Goal: Task Accomplishment & Management: Complete application form

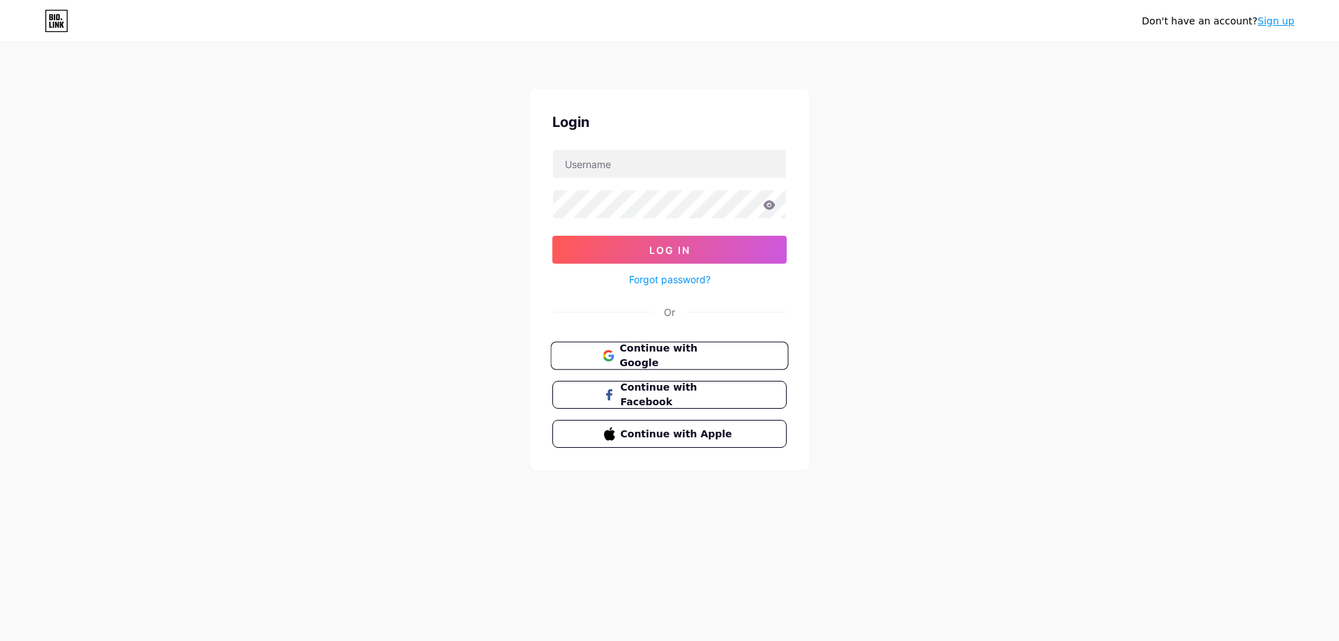
click at [652, 353] on span "Continue with Google" at bounding box center [677, 356] width 116 height 30
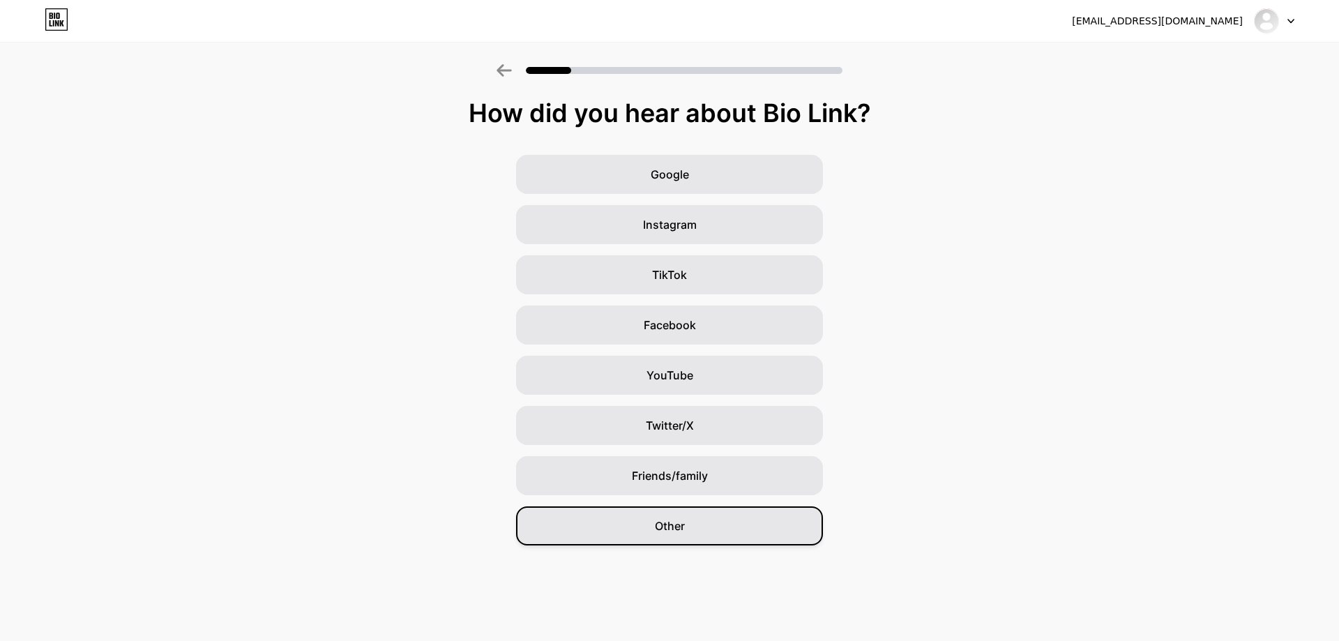
click at [682, 523] on span "Other" at bounding box center [670, 525] width 30 height 17
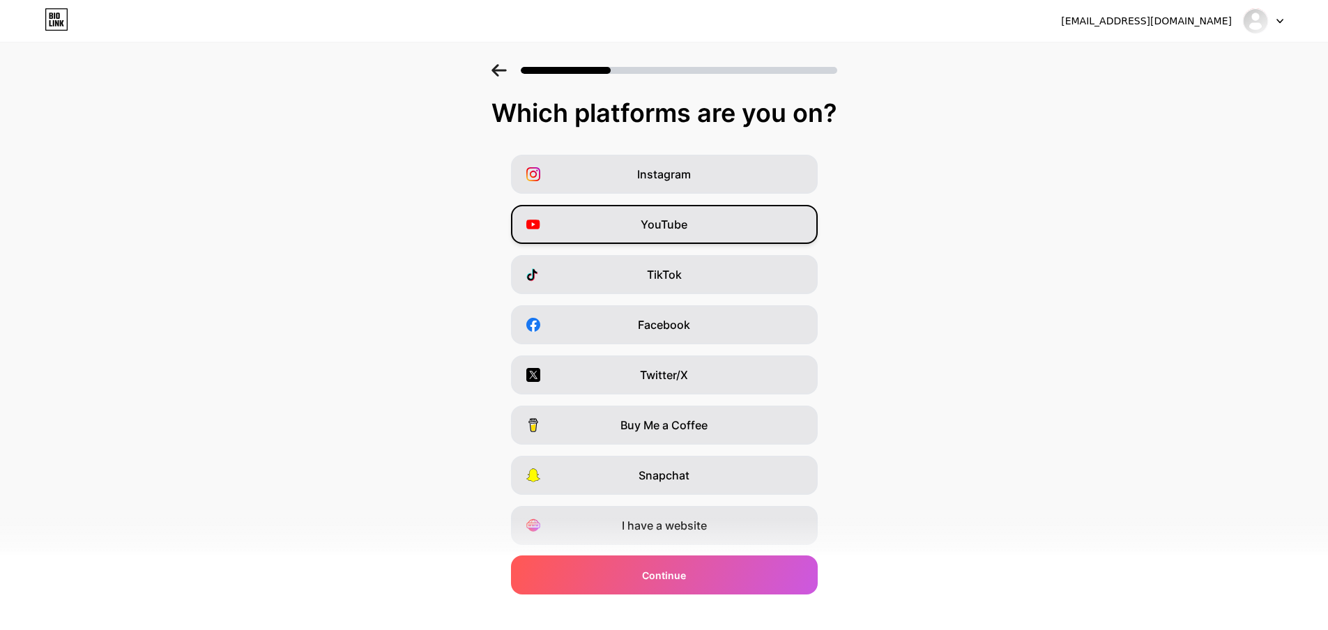
click at [701, 225] on div "YouTube" at bounding box center [664, 224] width 307 height 39
click at [692, 275] on div "TikTok" at bounding box center [664, 274] width 307 height 39
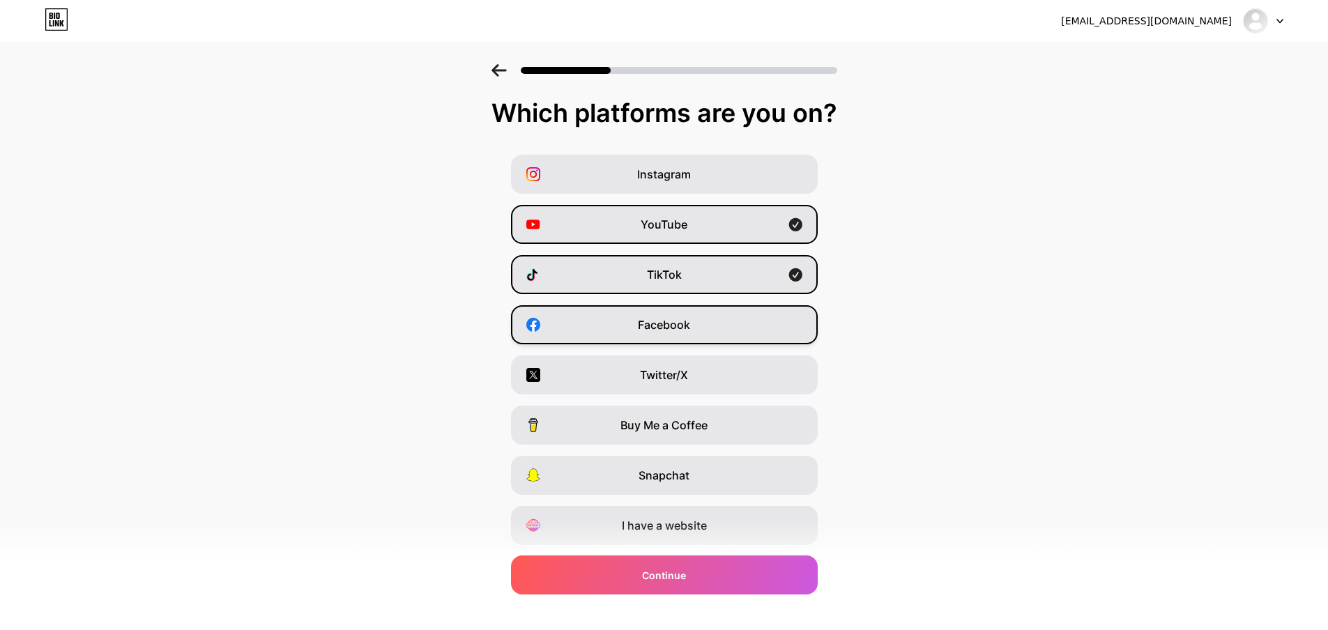
click at [683, 316] on div "Facebook" at bounding box center [664, 324] width 307 height 39
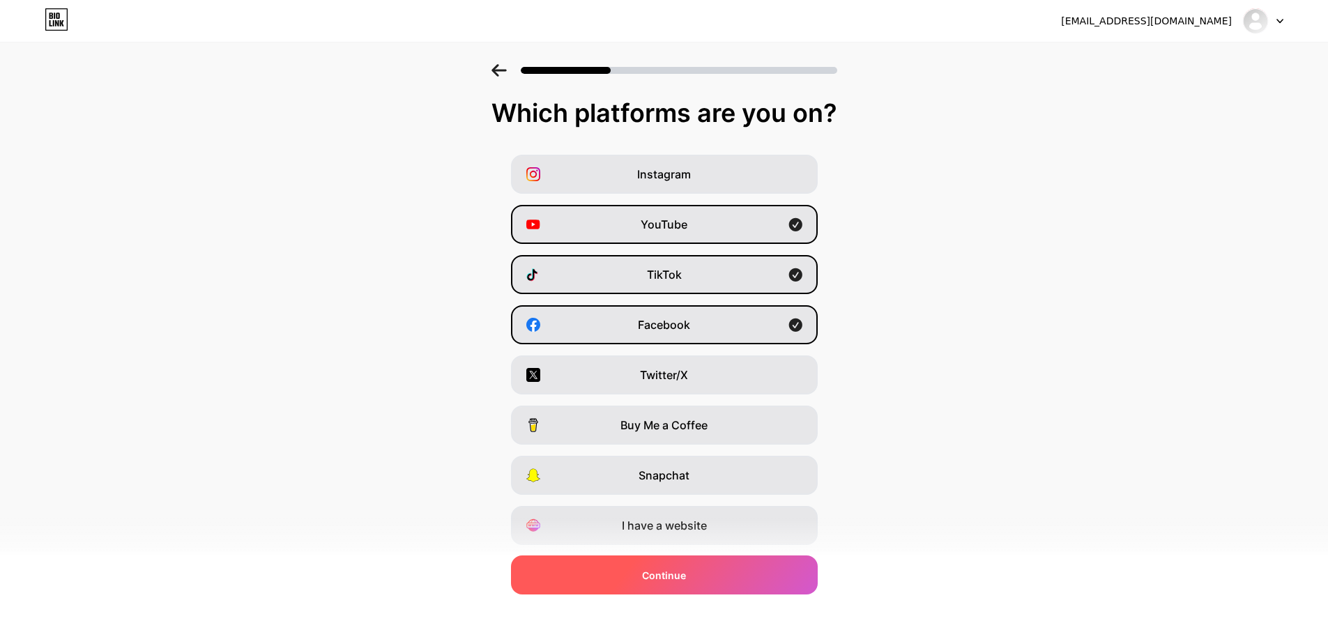
click at [747, 590] on div "Continue" at bounding box center [664, 575] width 307 height 39
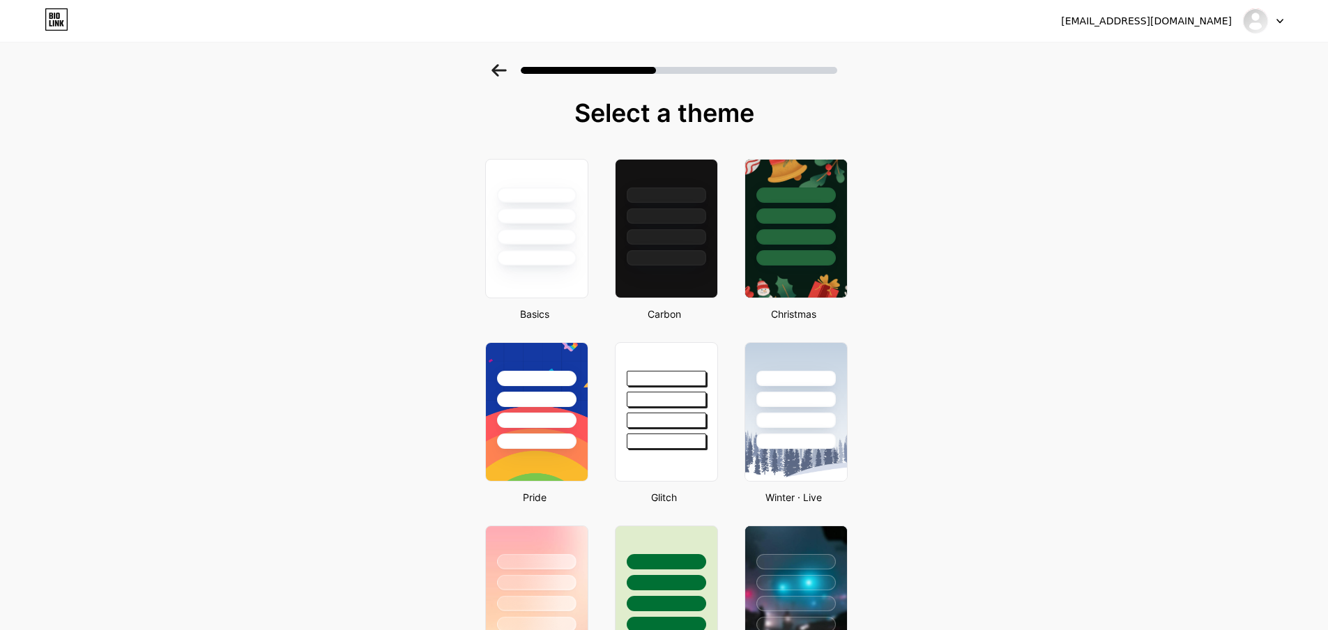
scroll to position [279, 0]
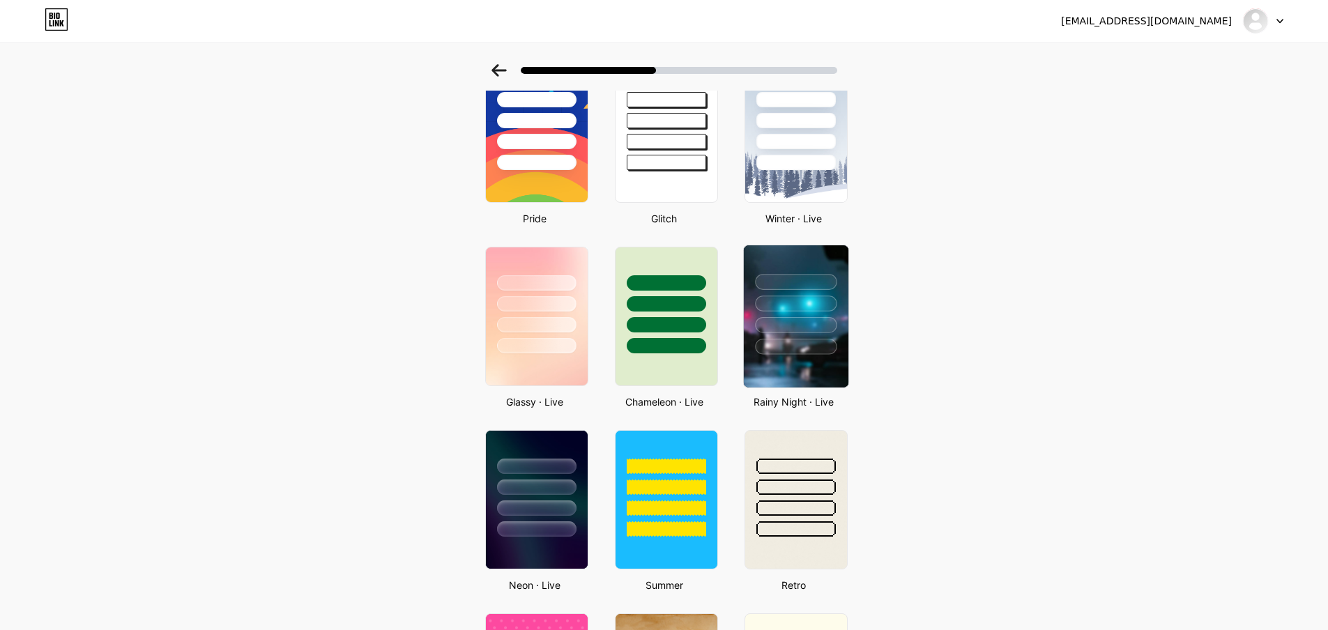
click at [846, 295] on div at bounding box center [795, 299] width 105 height 109
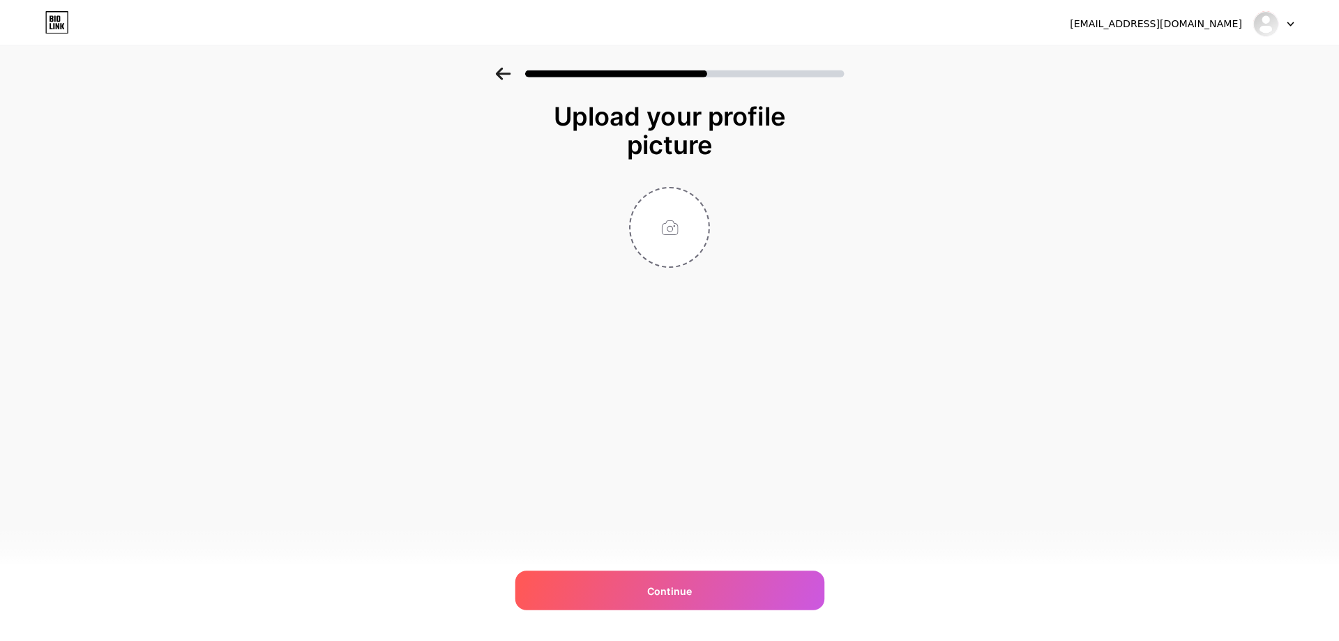
scroll to position [0, 0]
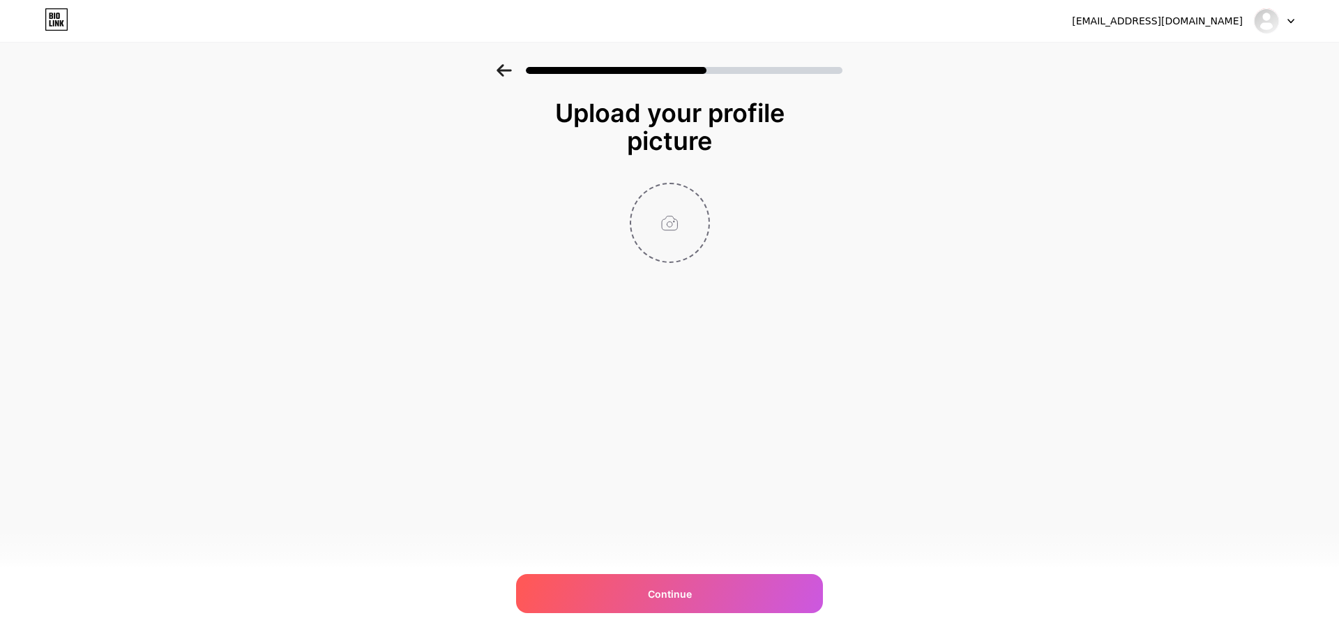
click at [644, 223] on input "file" at bounding box center [669, 222] width 77 height 77
type input "C:\fakepath\GGK games.png"
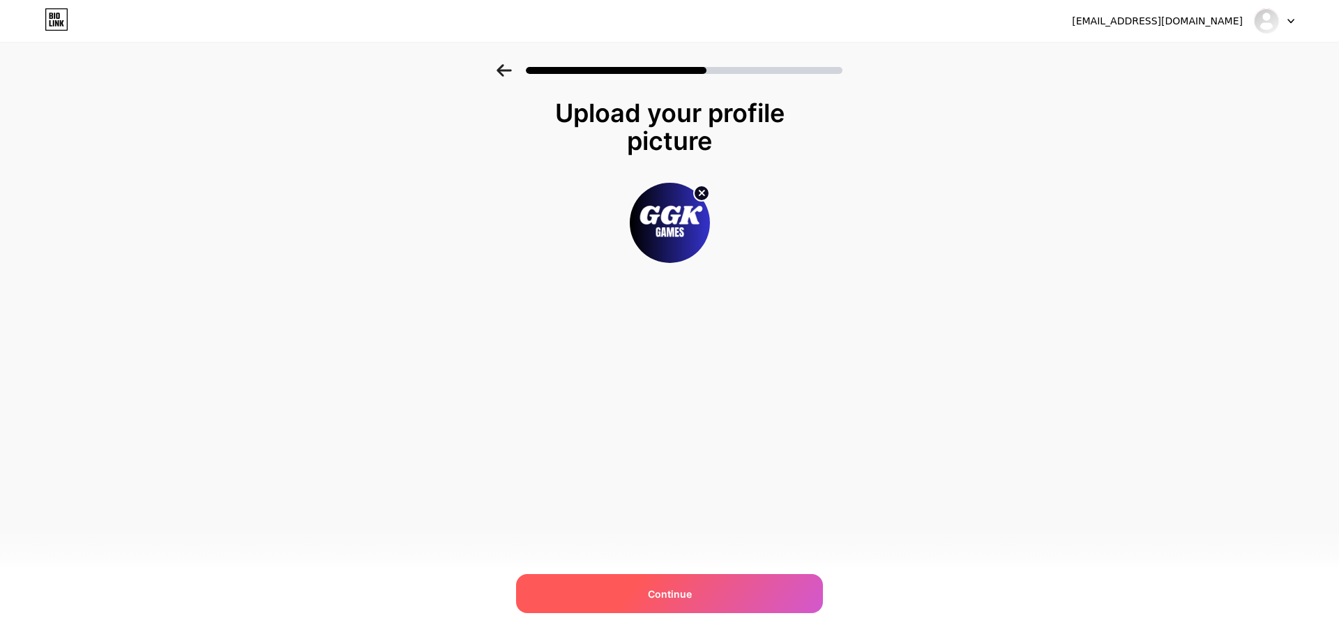
click at [762, 588] on div "Continue" at bounding box center [669, 593] width 307 height 39
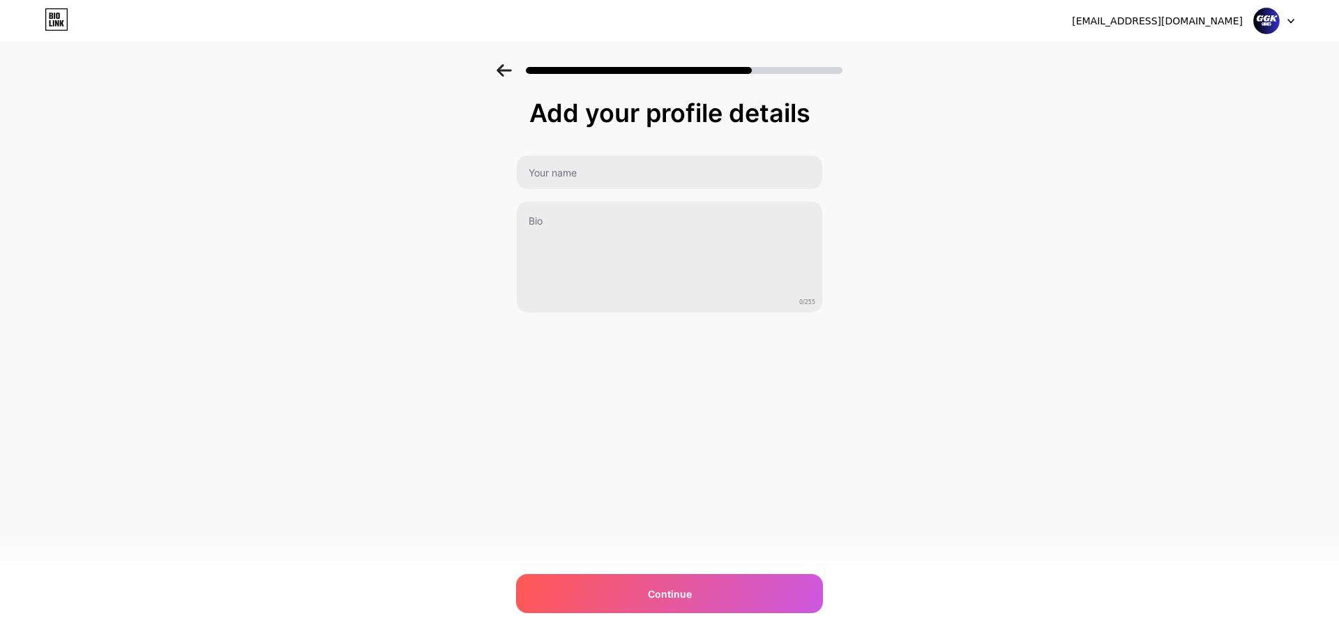
click at [581, 148] on div "Add your profile details 0/255 Continue Error" at bounding box center [669, 206] width 307 height 214
click at [579, 155] on div at bounding box center [669, 172] width 307 height 35
click at [579, 160] on input "text" at bounding box center [669, 171] width 305 height 33
type input "GGK_Games"
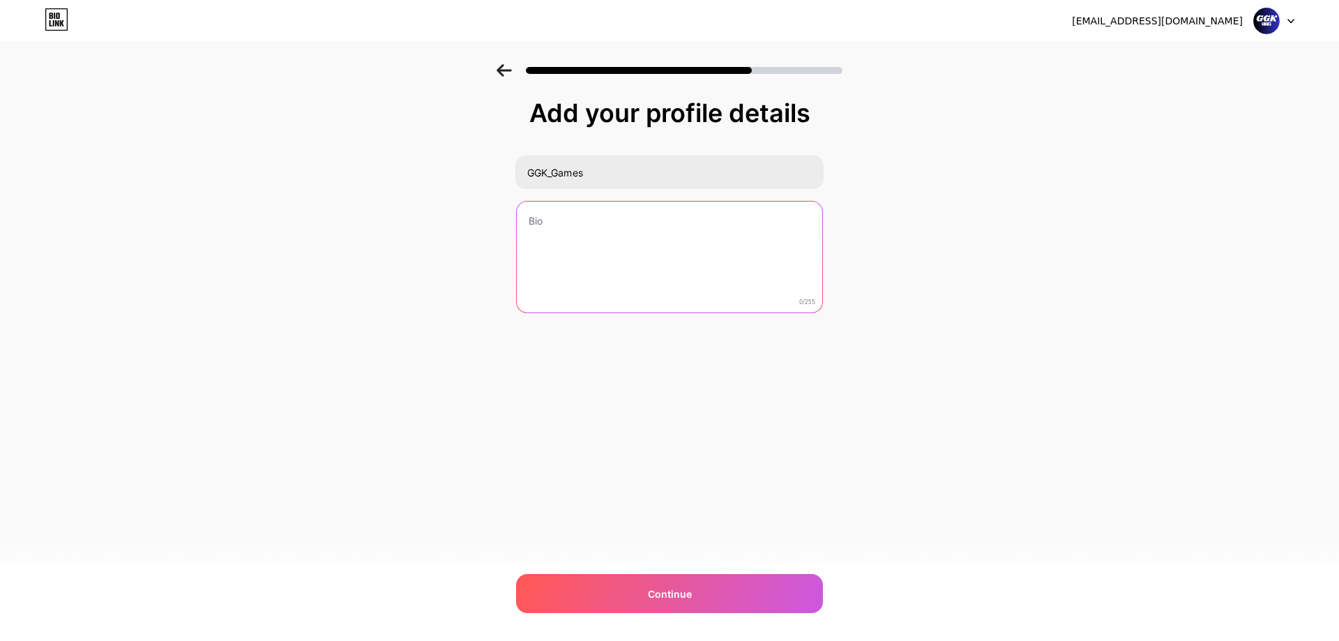
click at [589, 278] on textarea at bounding box center [669, 257] width 305 height 112
drag, startPoint x: 528, startPoint y: 220, endPoint x: 452, endPoint y: 220, distance: 76.0
click at [453, 220] on div "Add your profile details GGK_Games 0/255 Continue Error" at bounding box center [669, 223] width 1339 height 319
click at [623, 222] on textarea at bounding box center [669, 258] width 308 height 114
paste textarea "🎮 Bem-vindo ao GGK Games! Aqui você encontra séries de jogos simuladores, fazen…"
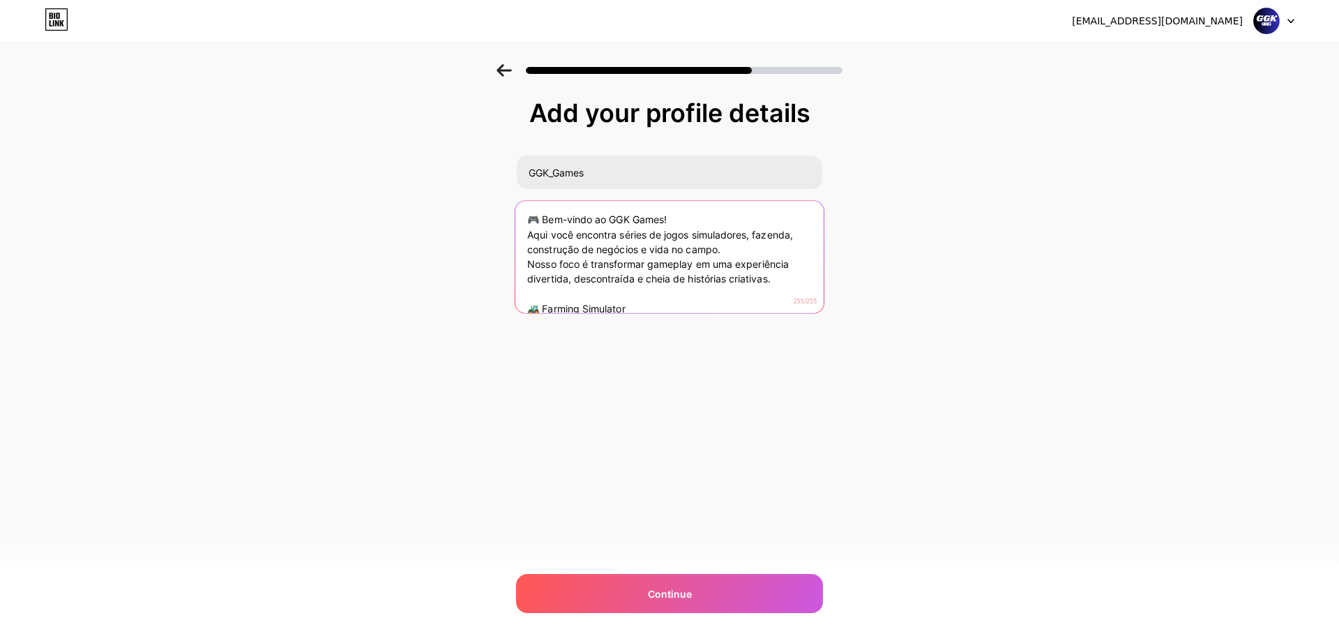
scroll to position [14, 0]
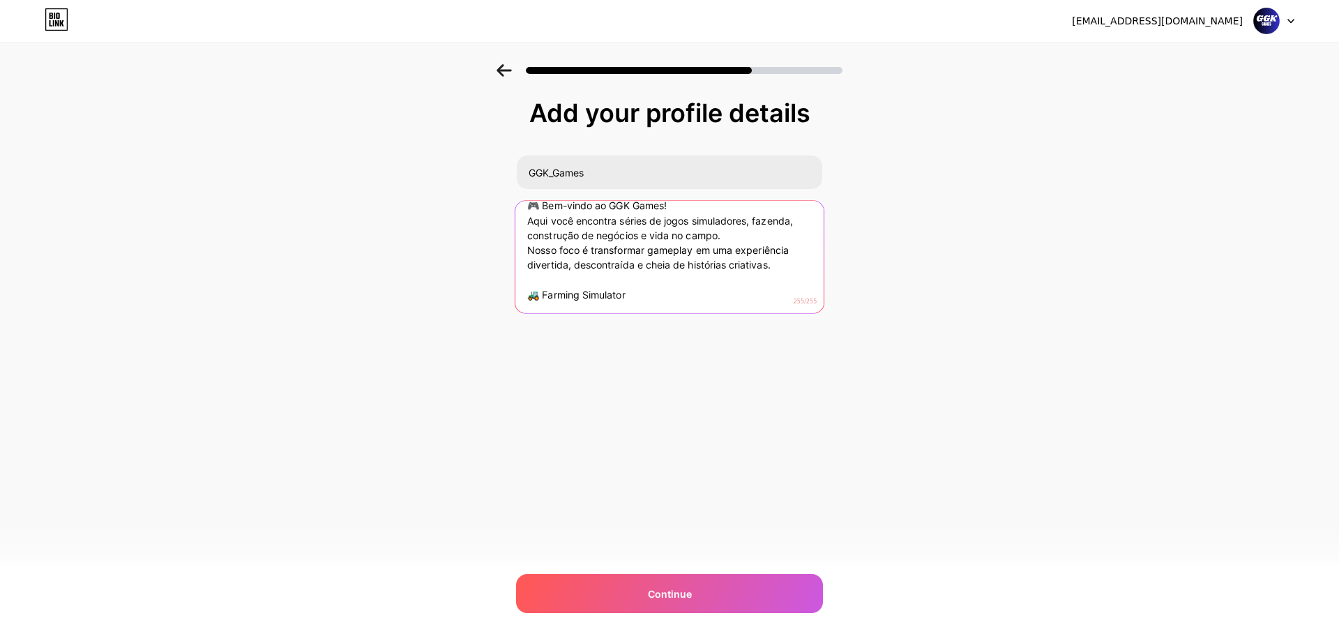
drag, startPoint x: 635, startPoint y: 297, endPoint x: 512, endPoint y: 289, distance: 123.7
click at [512, 289] on div "Add your profile details GGK_Games 🎮 Bem-vindo ao GGK Games! Aqui você encontra…" at bounding box center [669, 223] width 1339 height 319
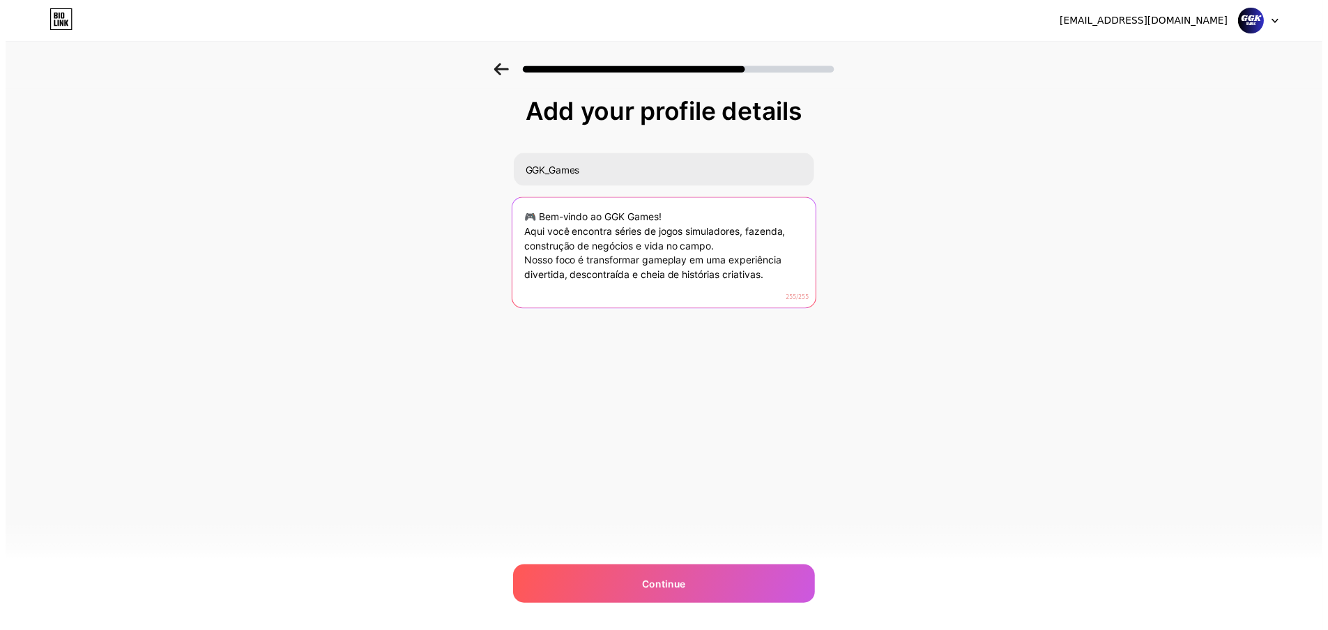
scroll to position [6, 0]
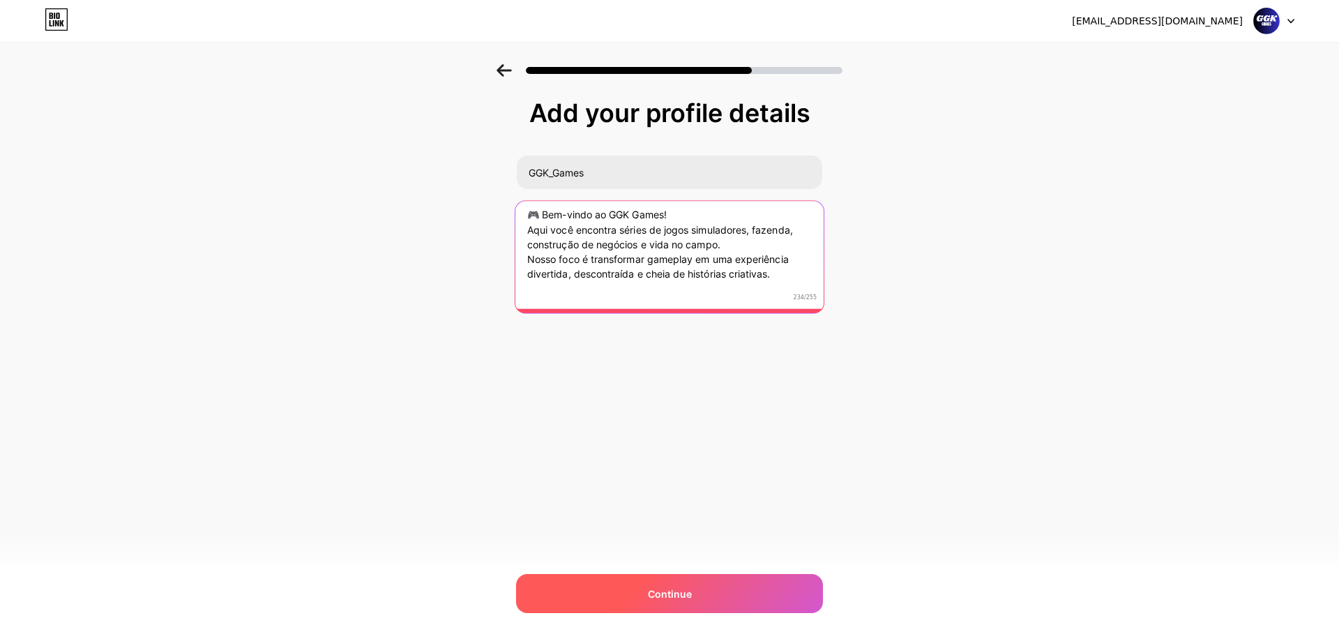
type textarea "🎮 Bem-vindo ao GGK Games! Aqui você encontra séries de jogos simuladores, fazen…"
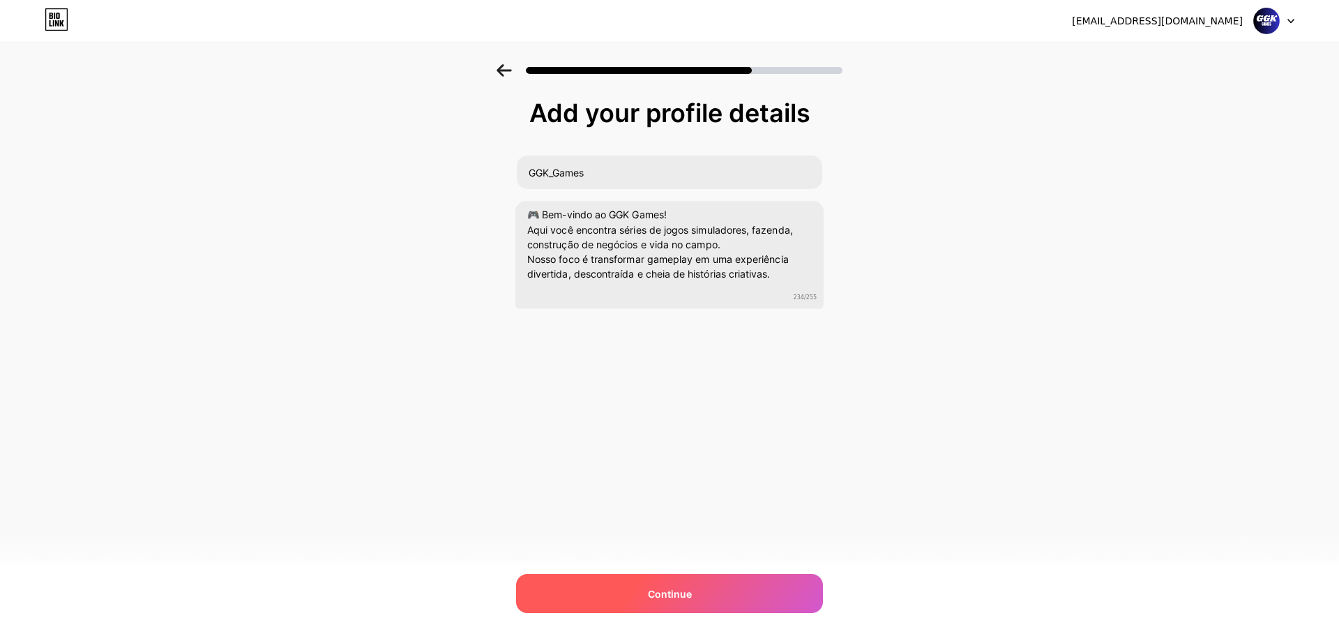
click at [683, 590] on span "Continue" at bounding box center [670, 593] width 44 height 15
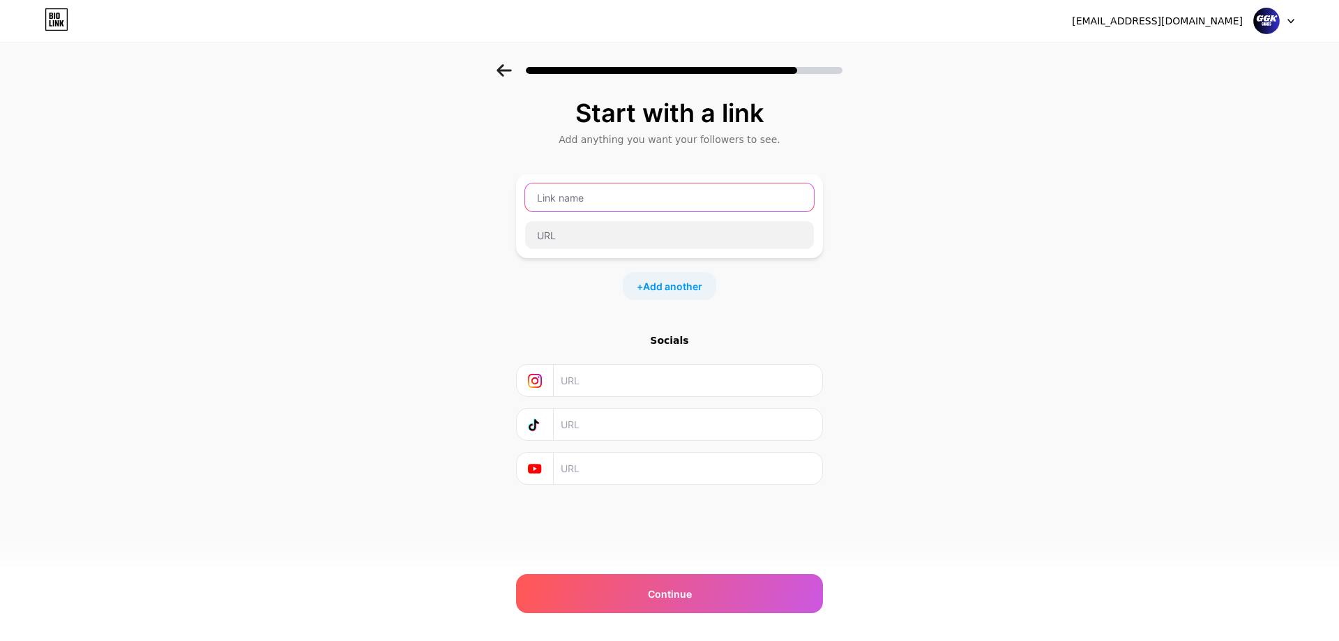
click at [590, 200] on input "text" at bounding box center [669, 197] width 289 height 28
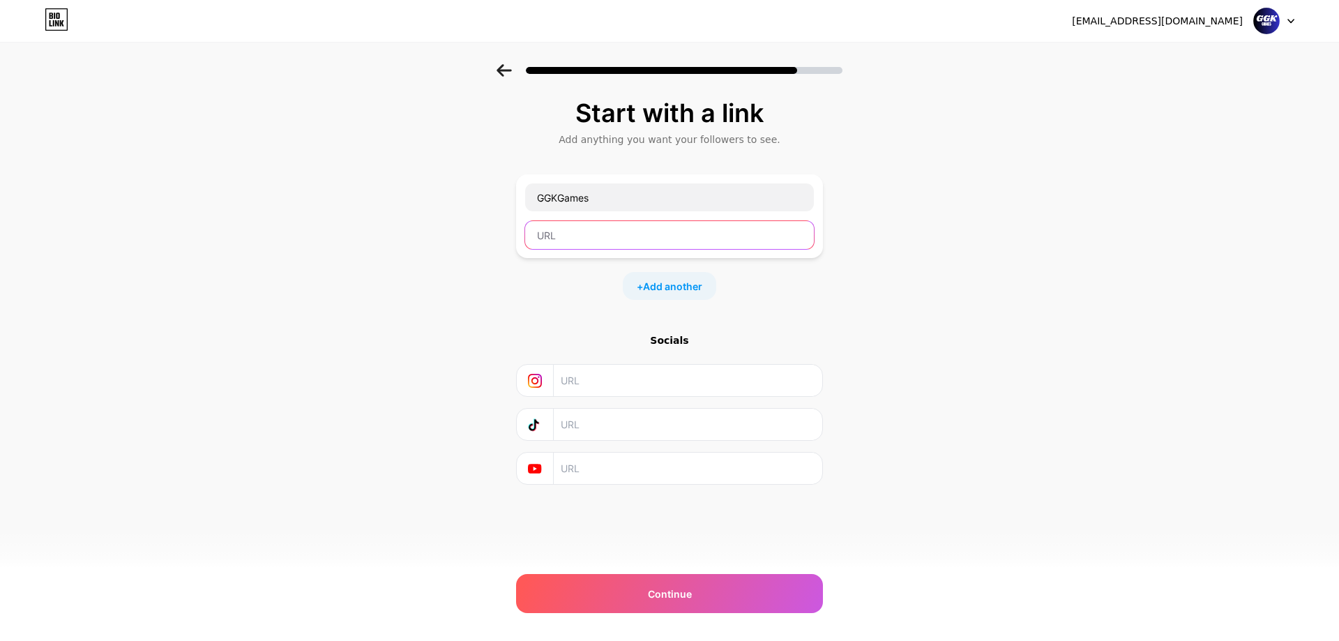
click at [662, 232] on input "text" at bounding box center [669, 235] width 289 height 28
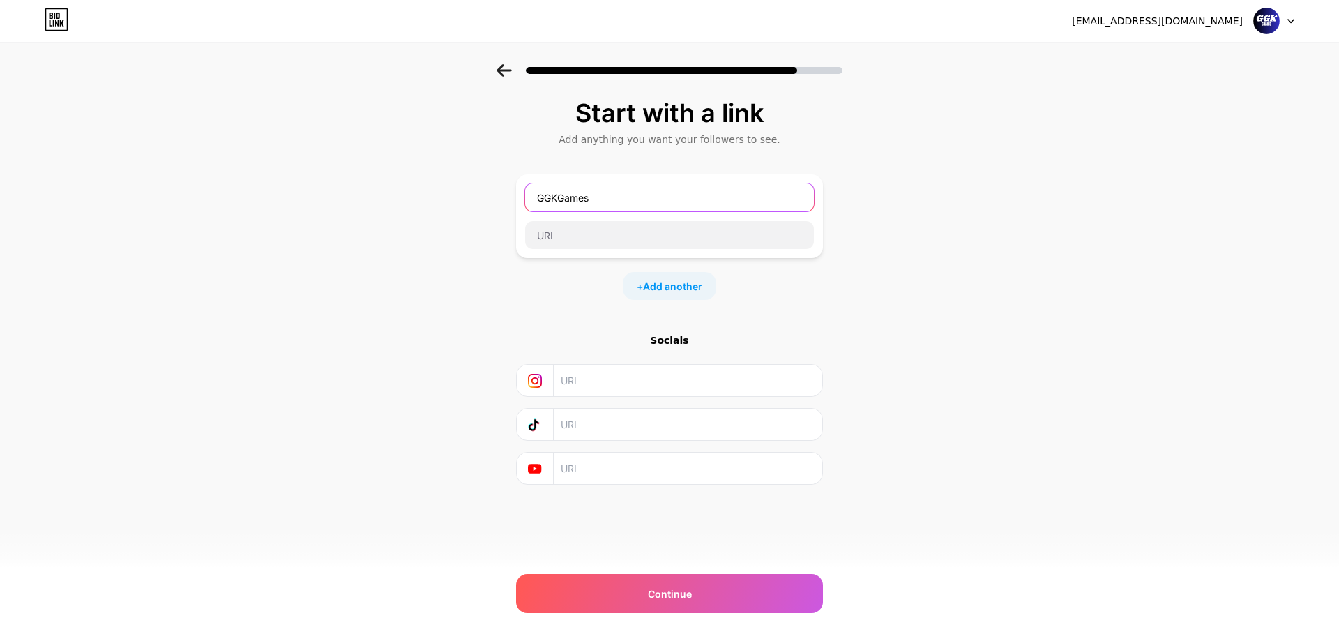
click at [634, 199] on input "GGKGames" at bounding box center [669, 197] width 289 height 28
type input "G"
type input "GGK Games Youtube"
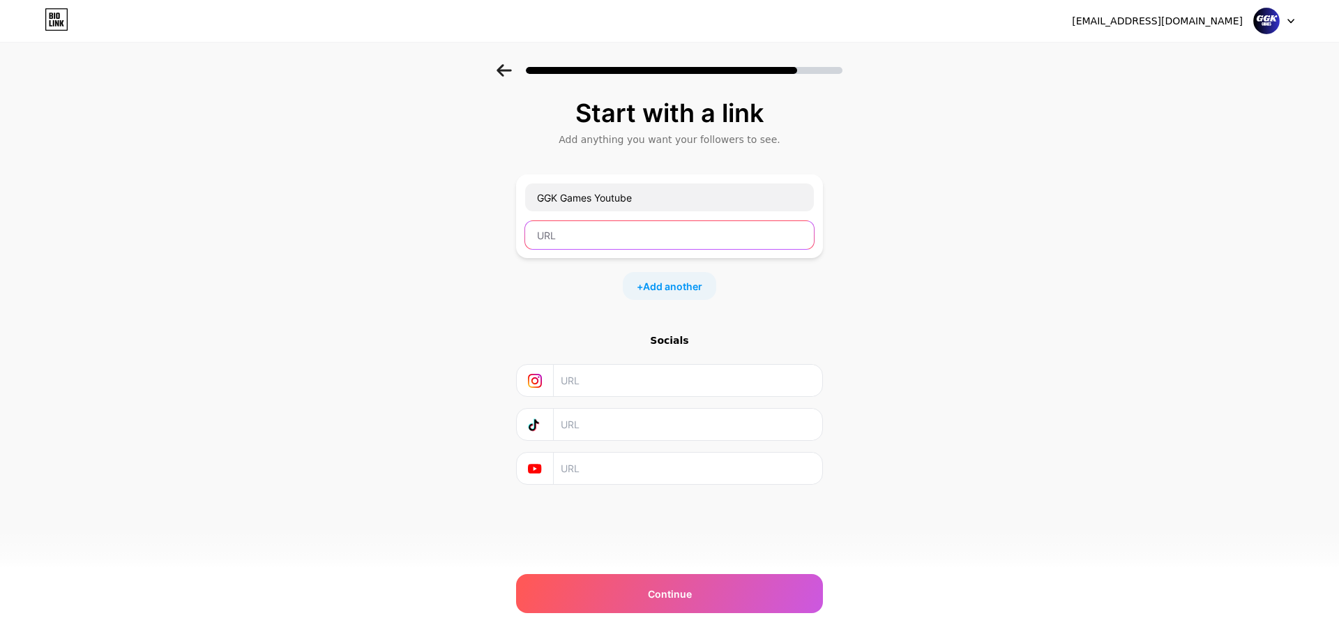
click at [581, 242] on input "text" at bounding box center [669, 235] width 289 height 28
paste input "https://www.youtube.com/@GGK_Games"
type input "https://www.youtube.com/@GGK_Games"
click at [593, 387] on input "text" at bounding box center [687, 380] width 253 height 31
click at [592, 478] on input "text" at bounding box center [687, 467] width 253 height 31
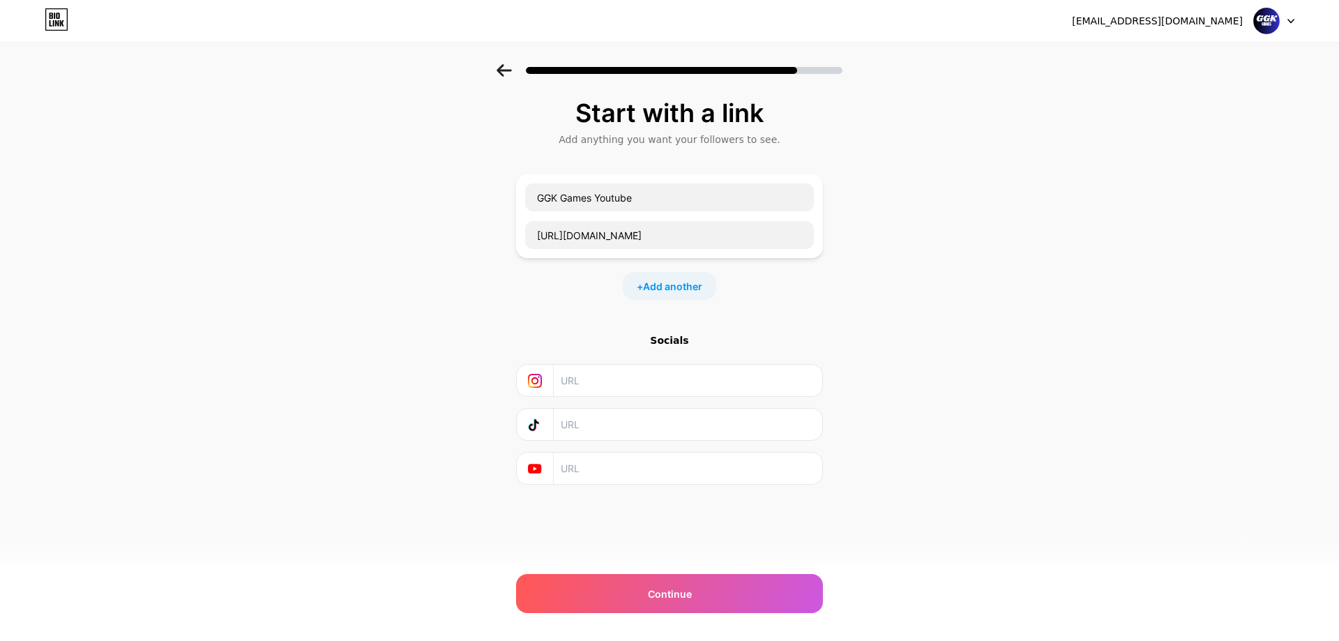
paste input "https://www.youtube.com/@GGK_Games"
type input "https://www.youtube.com/@GGK_Games"
click at [604, 383] on input "text" at bounding box center [687, 380] width 253 height 31
click at [577, 422] on input "text" at bounding box center [687, 424] width 253 height 31
click at [625, 414] on input "text" at bounding box center [687, 424] width 253 height 31
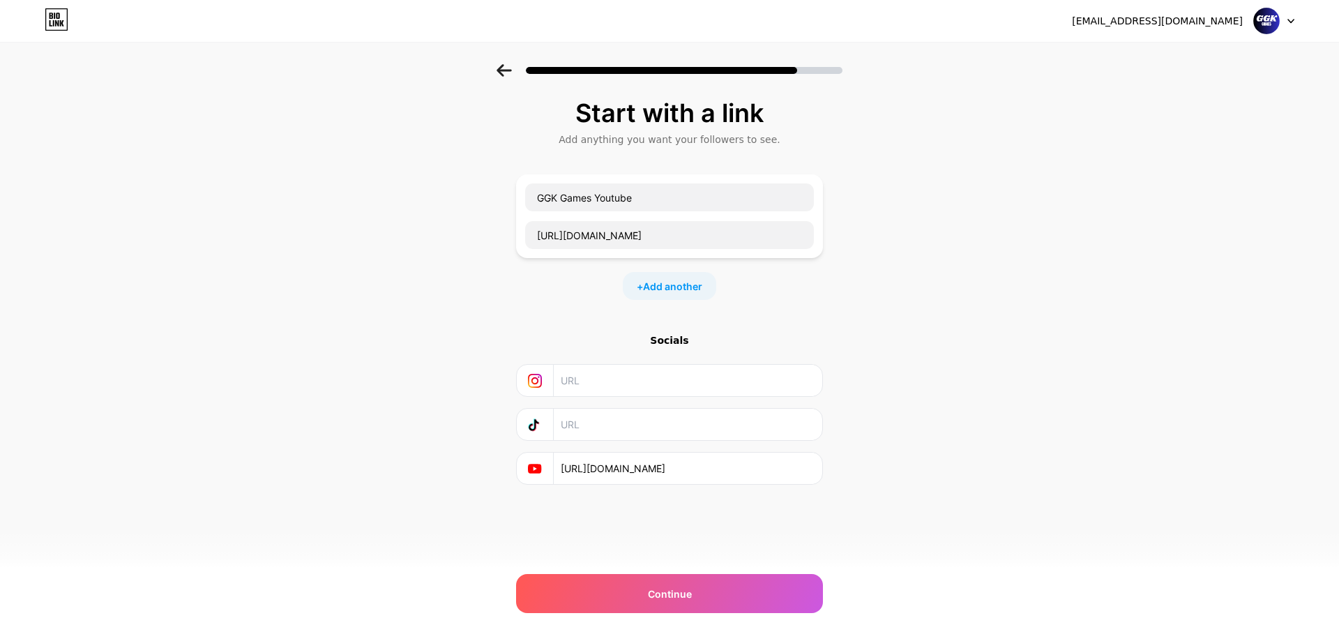
paste input "https://www.tiktok.com/@ggk_games"
type input "https://www.tiktok.com/@ggk_games"
click at [629, 380] on input "text" at bounding box center [687, 380] width 253 height 31
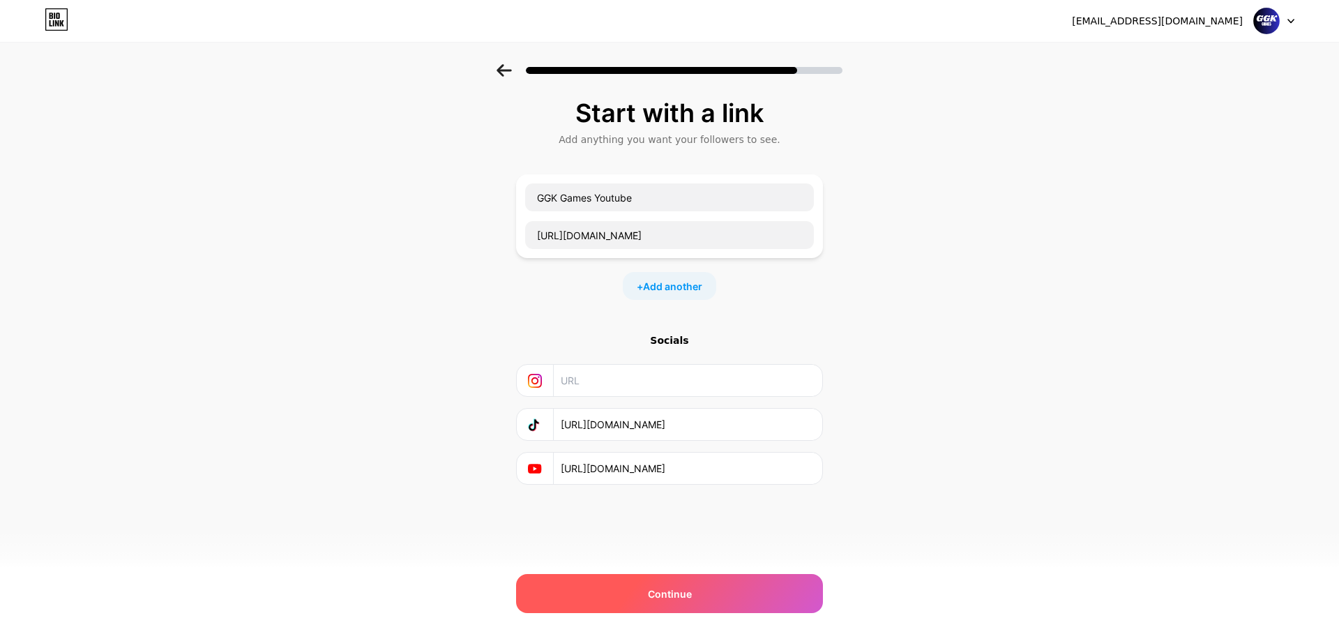
click at [733, 603] on div "Continue" at bounding box center [669, 593] width 307 height 39
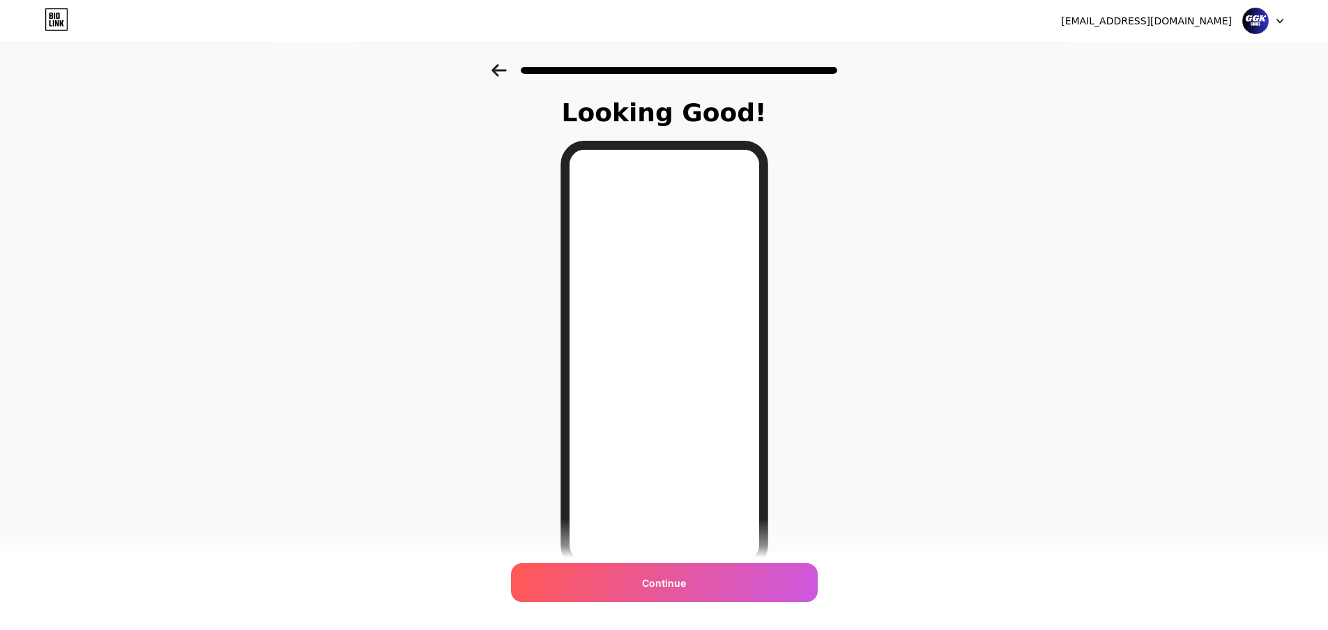
scroll to position [70, 0]
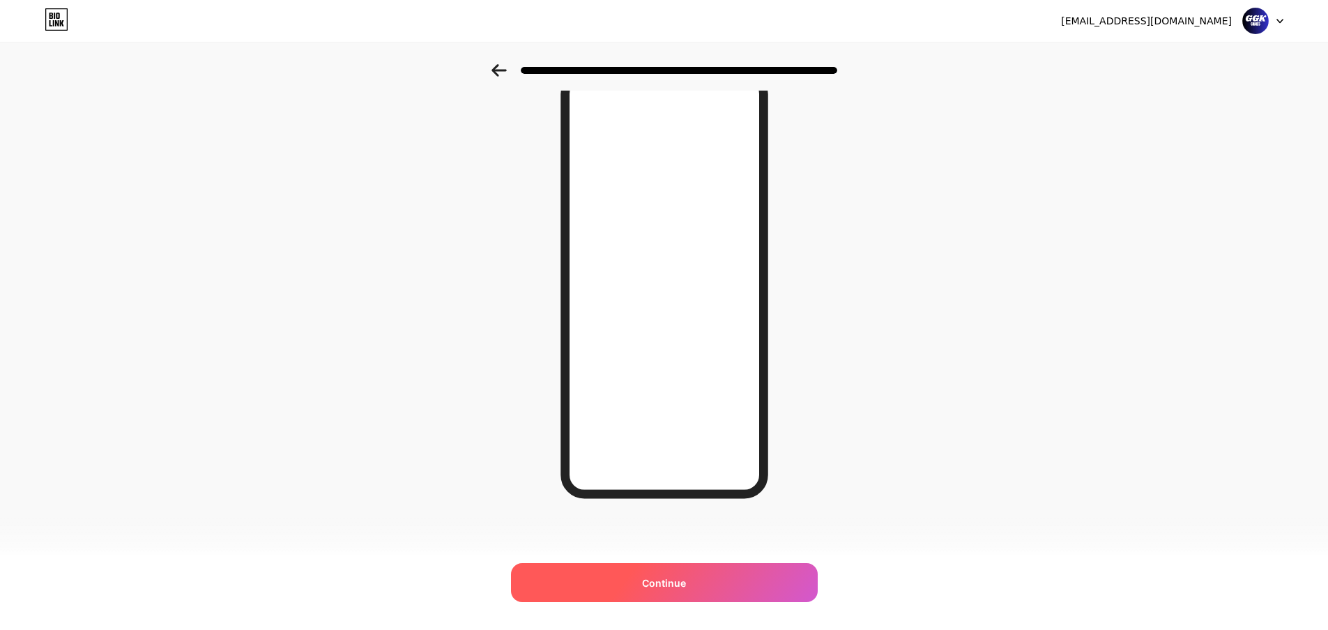
click at [697, 595] on div "Continue" at bounding box center [664, 582] width 307 height 39
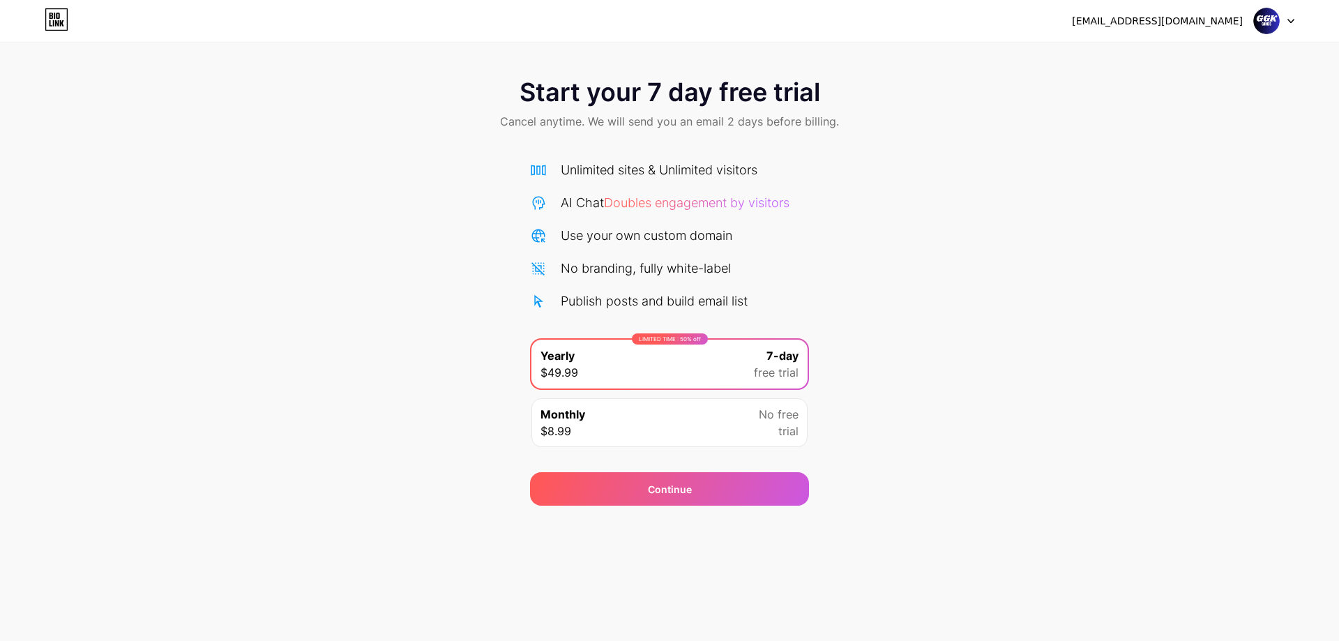
drag, startPoint x: 1011, startPoint y: 406, endPoint x: 849, endPoint y: 479, distance: 177.2
click at [1008, 406] on div "Start your 7 day free trial Cancel anytime. We will send you an email 2 days be…" at bounding box center [669, 284] width 1339 height 441
drag, startPoint x: 80, startPoint y: 34, endPoint x: 73, endPoint y: 38, distance: 8.4
click at [73, 38] on div "carolfarrie89@gmail.com Logout" at bounding box center [669, 21] width 1339 height 42
click at [62, 27] on icon at bounding box center [57, 19] width 24 height 22
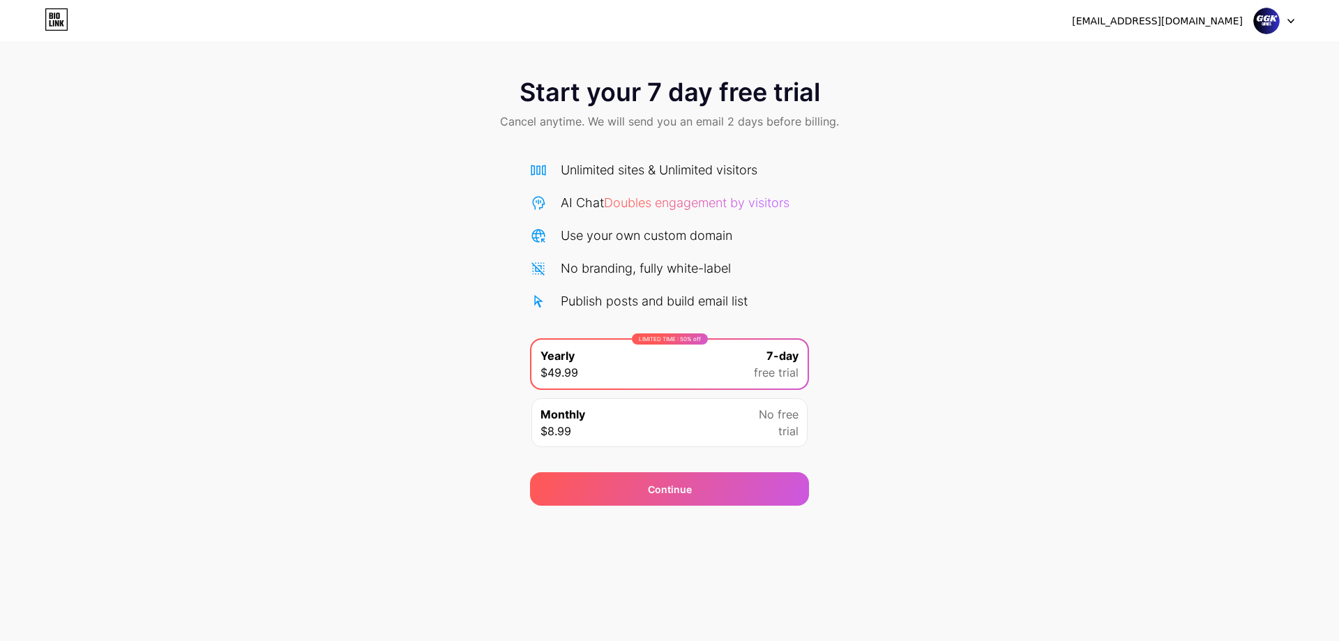
click at [613, 298] on div "Publish posts and build email list" at bounding box center [654, 300] width 187 height 19
click at [643, 411] on div "Monthly $8.99 No free trial" at bounding box center [669, 422] width 276 height 49
click at [773, 376] on span "free trial" at bounding box center [776, 372] width 45 height 17
click at [729, 488] on div "Continue" at bounding box center [669, 488] width 279 height 33
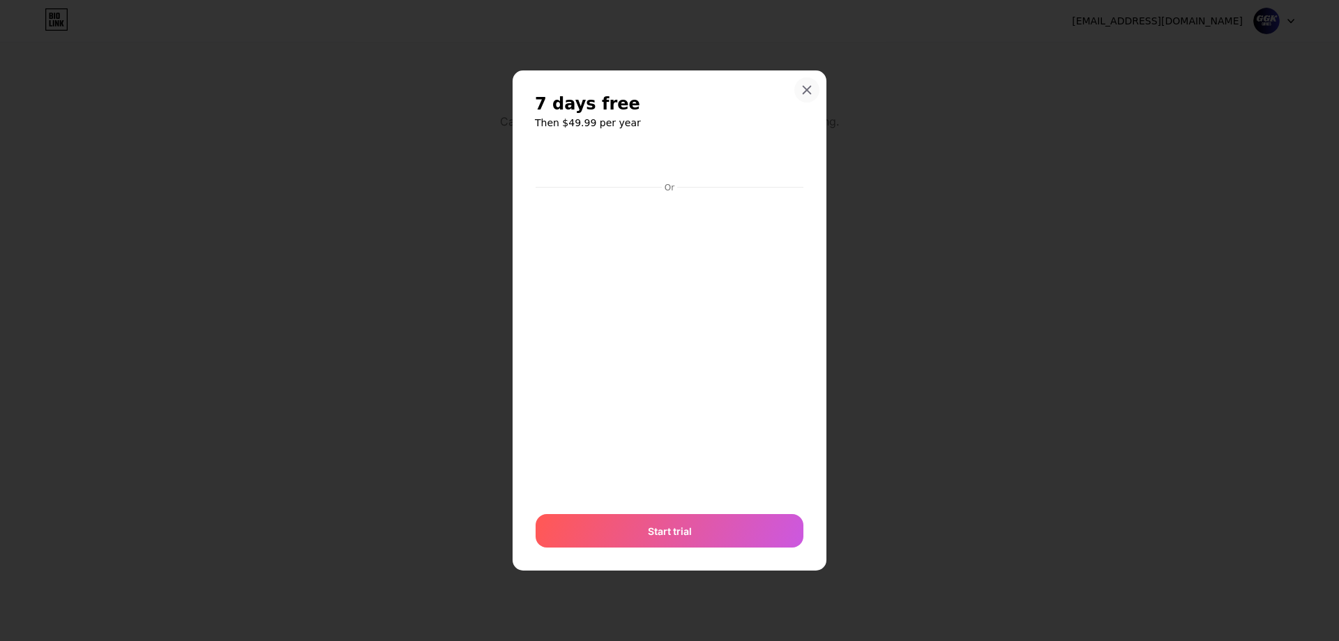
click at [799, 92] on div at bounding box center [806, 89] width 25 height 25
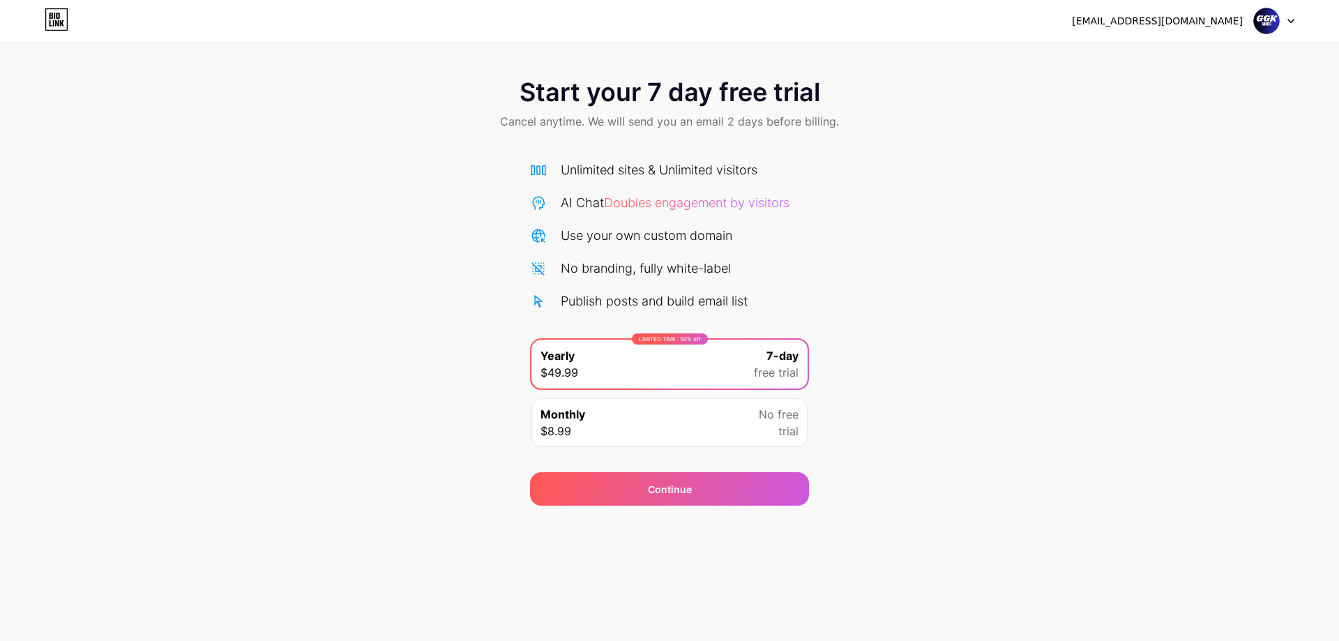
click at [1285, 19] on div at bounding box center [1273, 20] width 40 height 25
click at [491, 44] on div "Start your 7 day free trial Cancel anytime. We will send you an email 2 days be…" at bounding box center [669, 252] width 1339 height 505
click at [55, 26] on icon at bounding box center [56, 23] width 3 height 6
click at [1306, 17] on div "carolfarrie89@gmail.com Logout" at bounding box center [669, 20] width 1339 height 25
click at [1293, 23] on icon at bounding box center [1290, 21] width 7 height 5
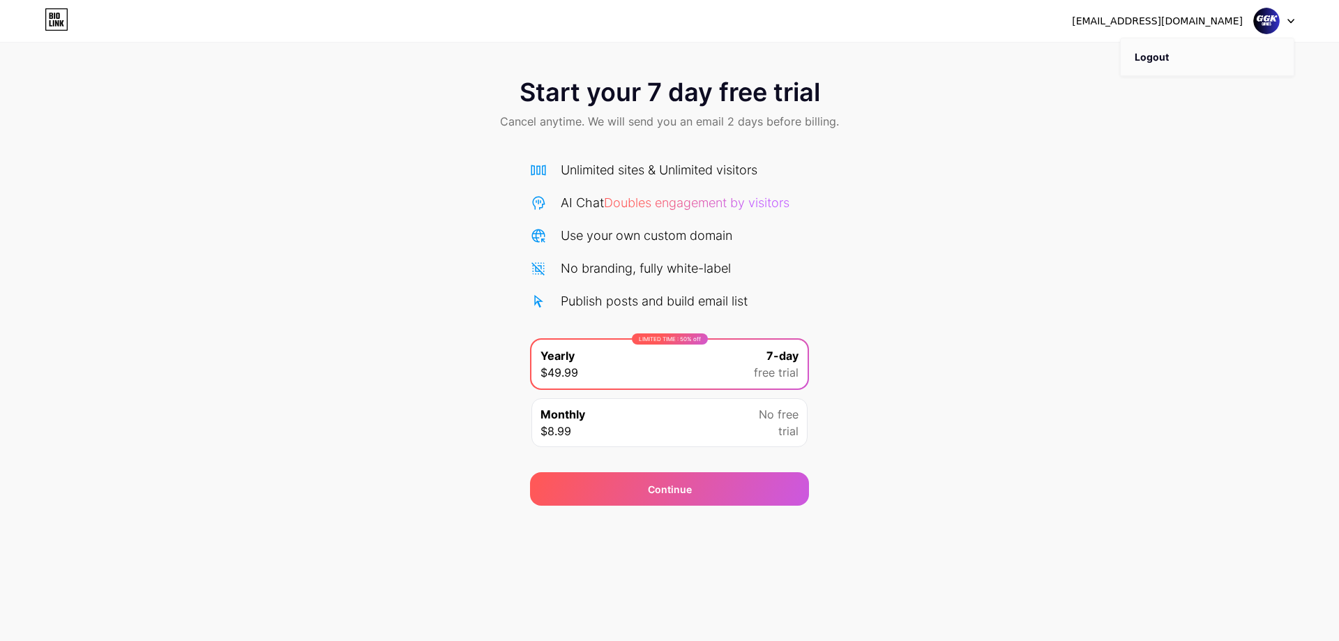
click at [1157, 56] on li "Logout" at bounding box center [1206, 57] width 173 height 38
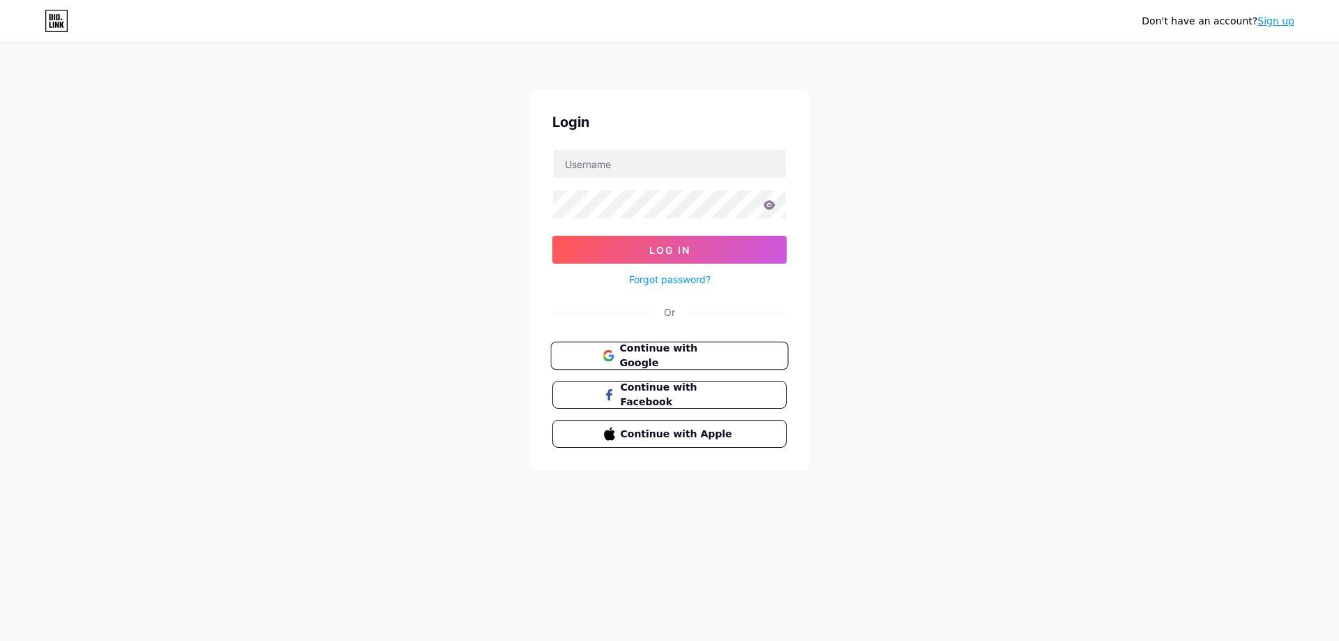
click at [638, 348] on span "Continue with Google" at bounding box center [677, 356] width 116 height 30
